Goal: Information Seeking & Learning: Learn about a topic

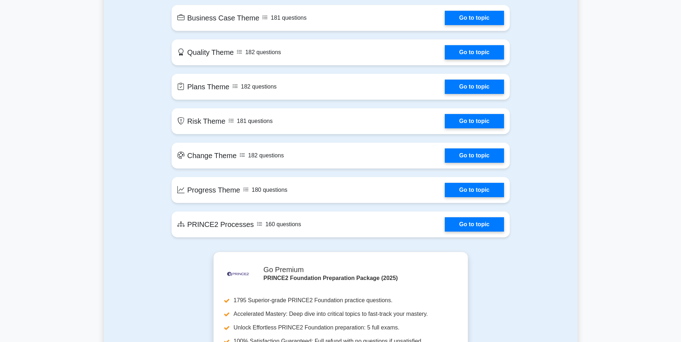
scroll to position [359, 0]
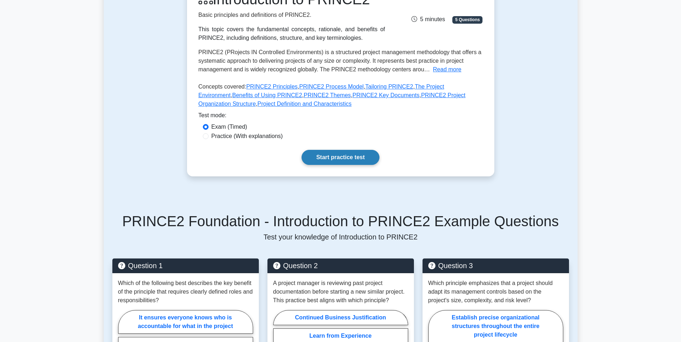
scroll to position [108, 0]
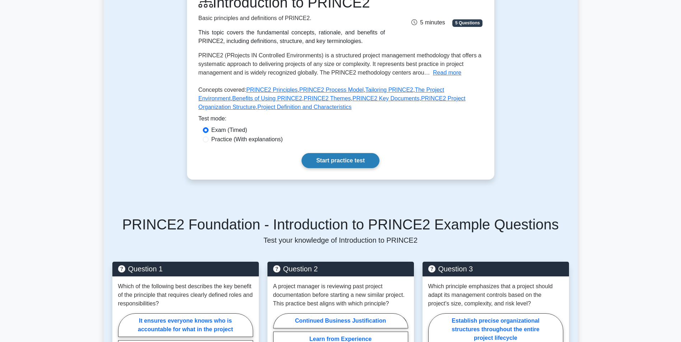
click at [346, 160] on link "Start practice test" at bounding box center [340, 160] width 78 height 15
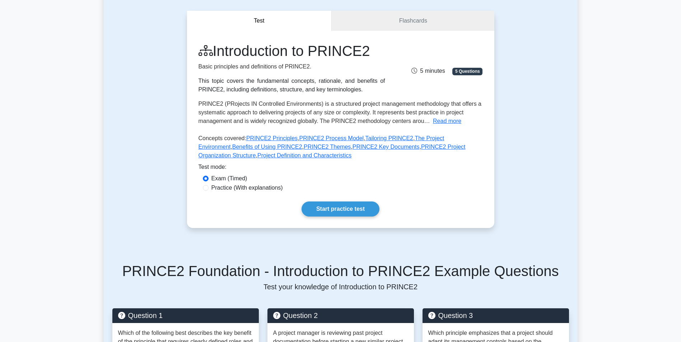
scroll to position [0, 0]
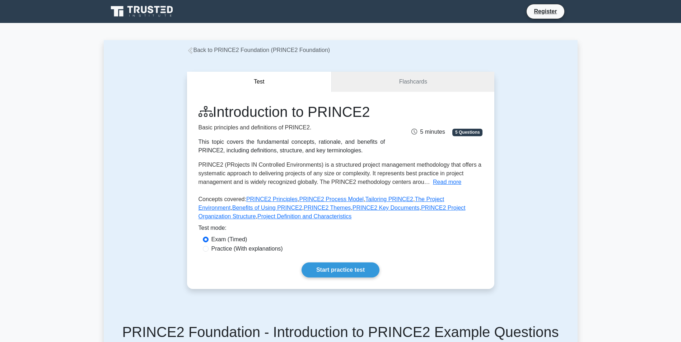
click at [149, 11] on icon at bounding box center [151, 10] width 6 height 8
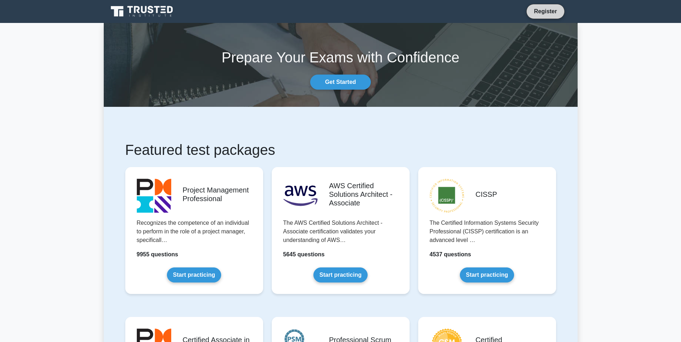
click at [547, 13] on link "Register" at bounding box center [545, 11] width 32 height 9
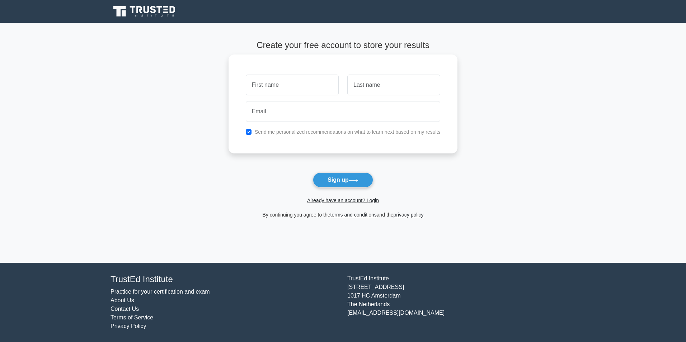
click at [297, 89] on input "text" at bounding box center [292, 85] width 93 height 21
drag, startPoint x: 310, startPoint y: 83, endPoint x: 273, endPoint y: 81, distance: 37.0
click at [273, 81] on input "KONAN Behibro" at bounding box center [292, 85] width 93 height 21
type input "KONAN"
click at [366, 84] on input "text" at bounding box center [393, 85] width 93 height 21
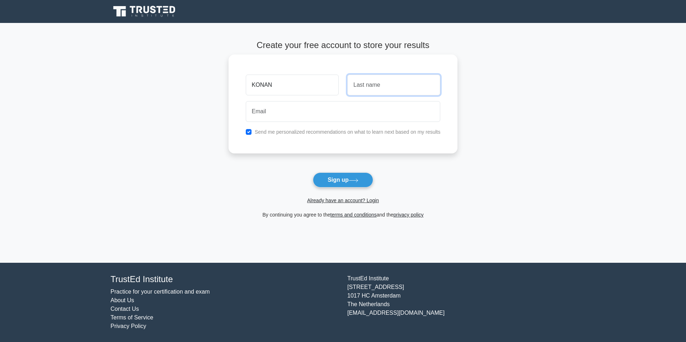
type input "Behibro"
click at [287, 112] on input "email" at bounding box center [343, 111] width 195 height 21
type input "kbehibro@hotmail.com"
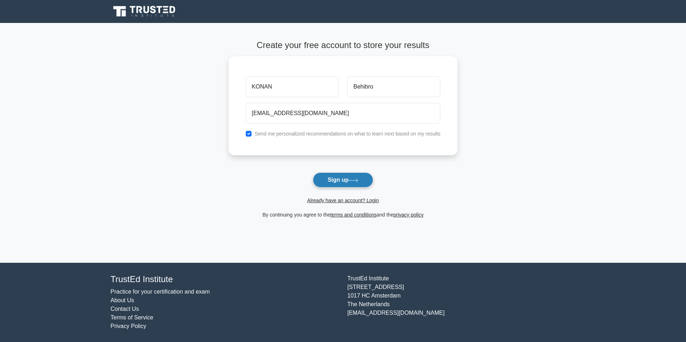
click at [345, 181] on button "Sign up" at bounding box center [343, 180] width 60 height 15
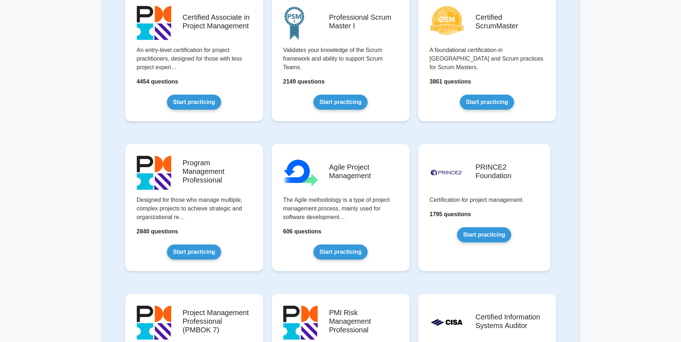
scroll to position [359, 0]
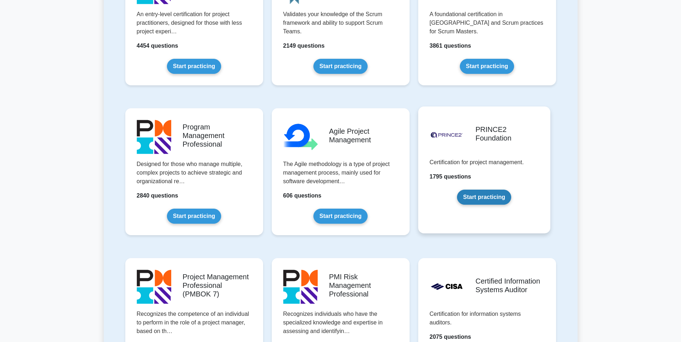
click at [488, 196] on link "Start practicing" at bounding box center [484, 197] width 54 height 15
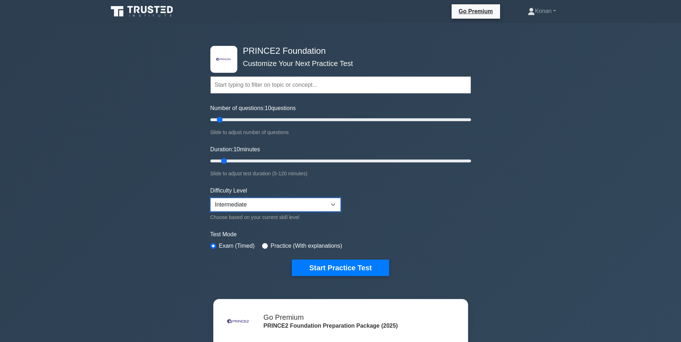
click at [337, 201] on select "Beginner Intermediate Expert" at bounding box center [275, 205] width 130 height 14
select select "beginner"
click at [210, 198] on select "Beginner Intermediate Expert" at bounding box center [275, 205] width 130 height 14
type input "20"
click at [245, 161] on input "Duration: 20 minutes" at bounding box center [340, 161] width 261 height 9
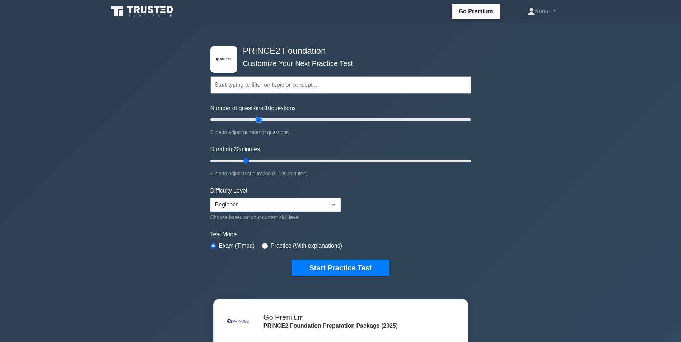
click at [262, 119] on input "Number of questions: 10 questions" at bounding box center [340, 120] width 261 height 9
type input "60"
click at [287, 121] on input "Number of questions: 60 questions" at bounding box center [340, 120] width 261 height 9
type input "60"
click at [336, 160] on input "Duration: 20 minutes" at bounding box center [340, 161] width 261 height 9
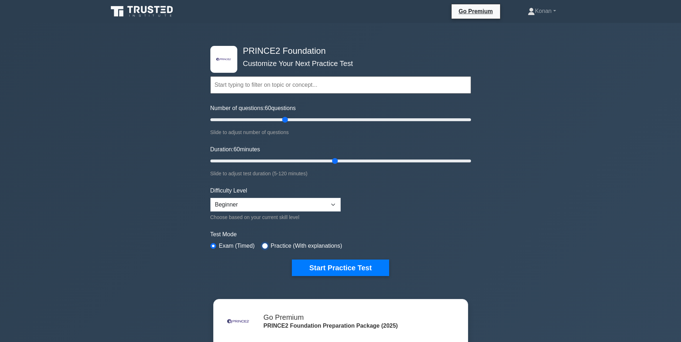
click at [265, 247] on input "radio" at bounding box center [265, 246] width 6 height 6
radio input "true"
click at [348, 268] on button "Start Practice Test" at bounding box center [340, 268] width 97 height 17
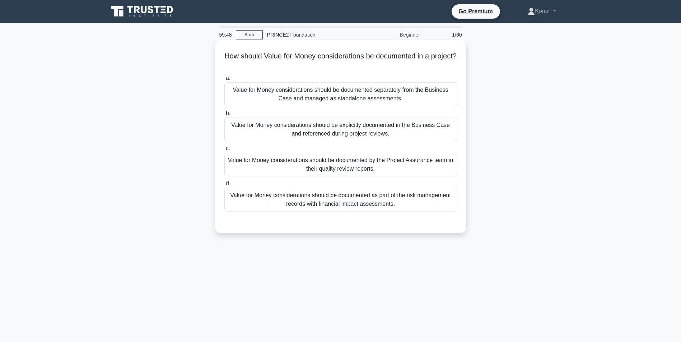
click at [305, 132] on div "Value for Money considerations should be explicitly documented in the Business …" at bounding box center [340, 130] width 233 height 24
click at [224, 116] on input "b. Value for Money considerations should be explicitly documented in the Busine…" at bounding box center [224, 113] width 0 height 5
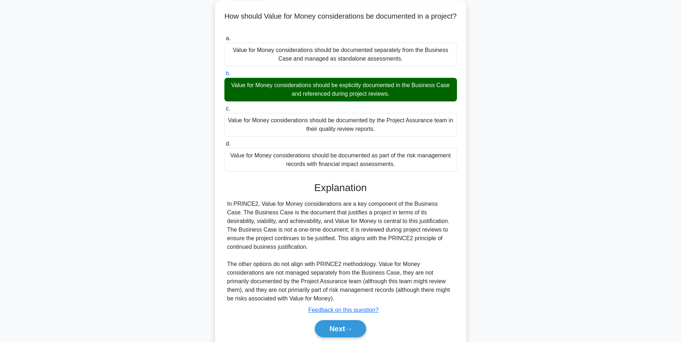
scroll to position [66, 0]
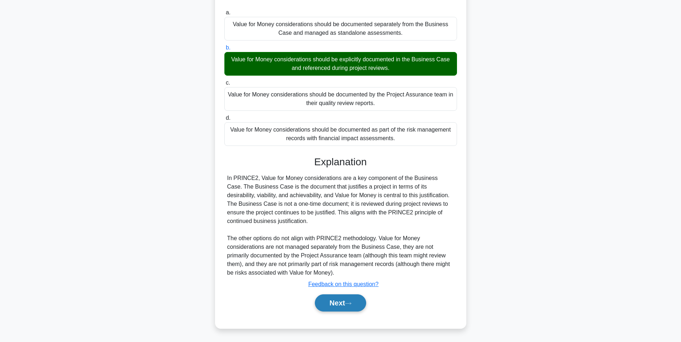
click at [339, 302] on button "Next" at bounding box center [340, 303] width 51 height 17
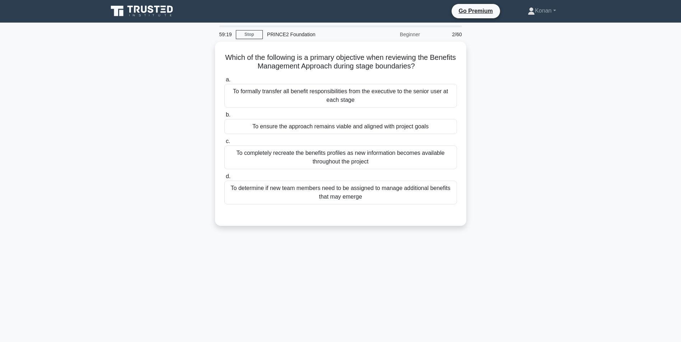
scroll to position [0, 0]
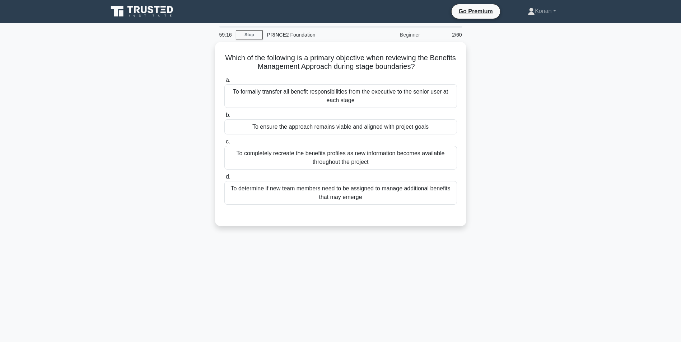
click at [142, 11] on icon at bounding box center [144, 9] width 6 height 7
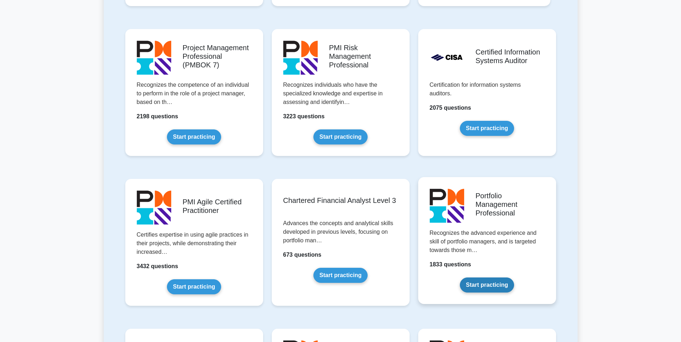
scroll to position [610, 0]
